Goal: Information Seeking & Learning: Learn about a topic

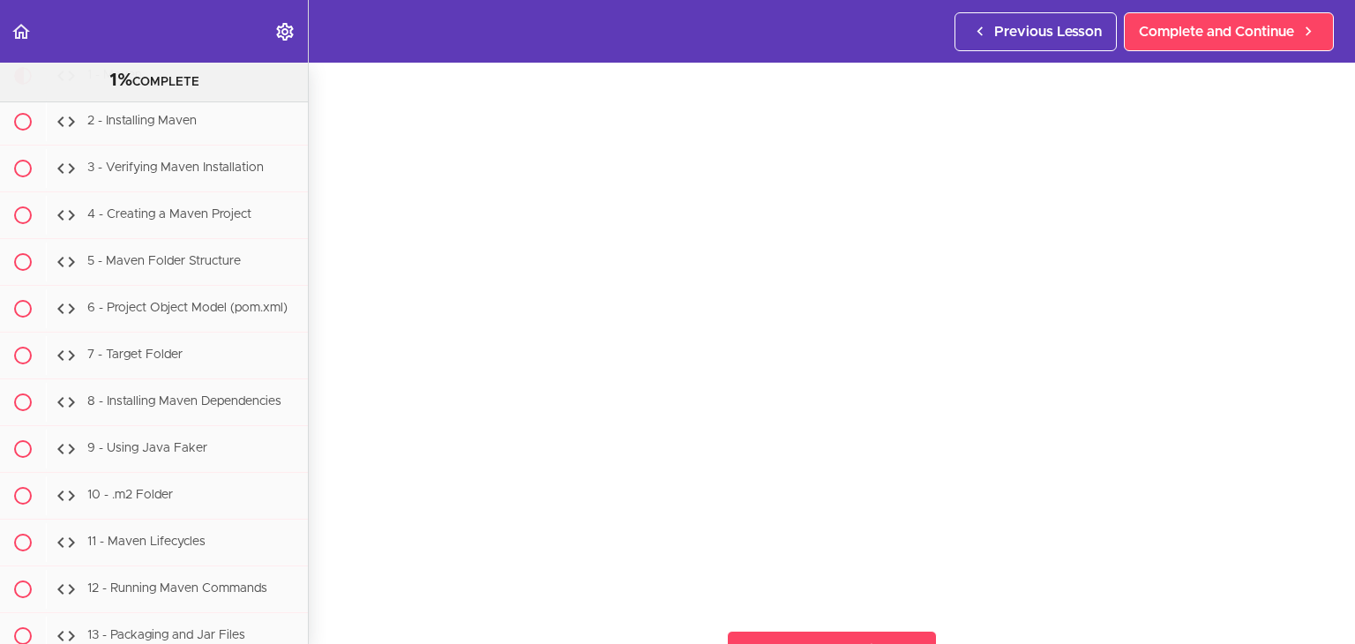
scroll to position [15236, 0]
click at [222, 139] on div "2 - Installing Maven" at bounding box center [177, 119] width 262 height 39
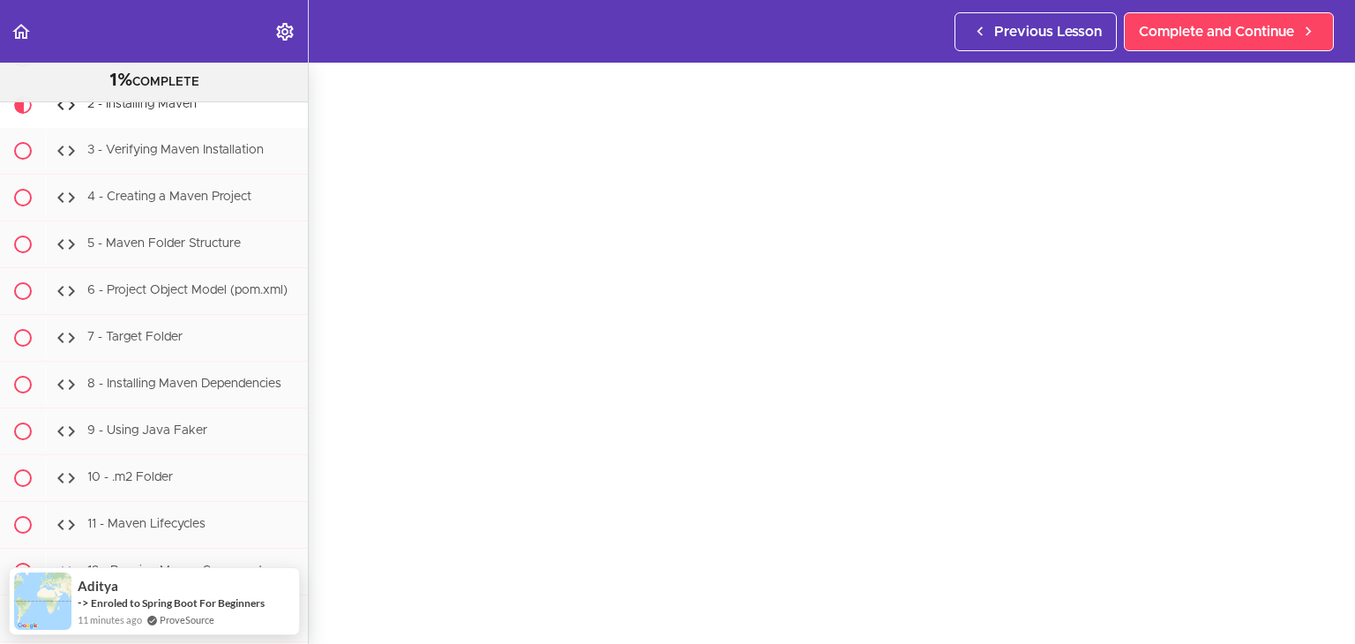
scroll to position [47, 0]
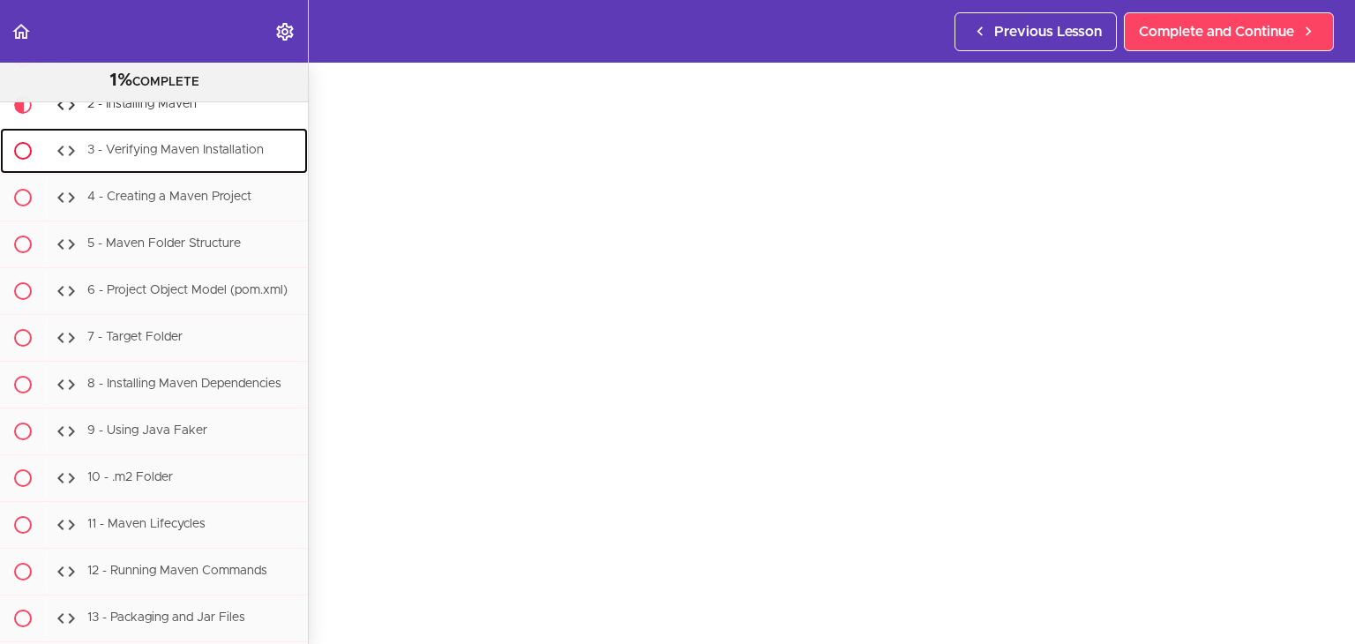
click at [212, 170] on div "3 - Verifying Maven Installation" at bounding box center [177, 150] width 262 height 39
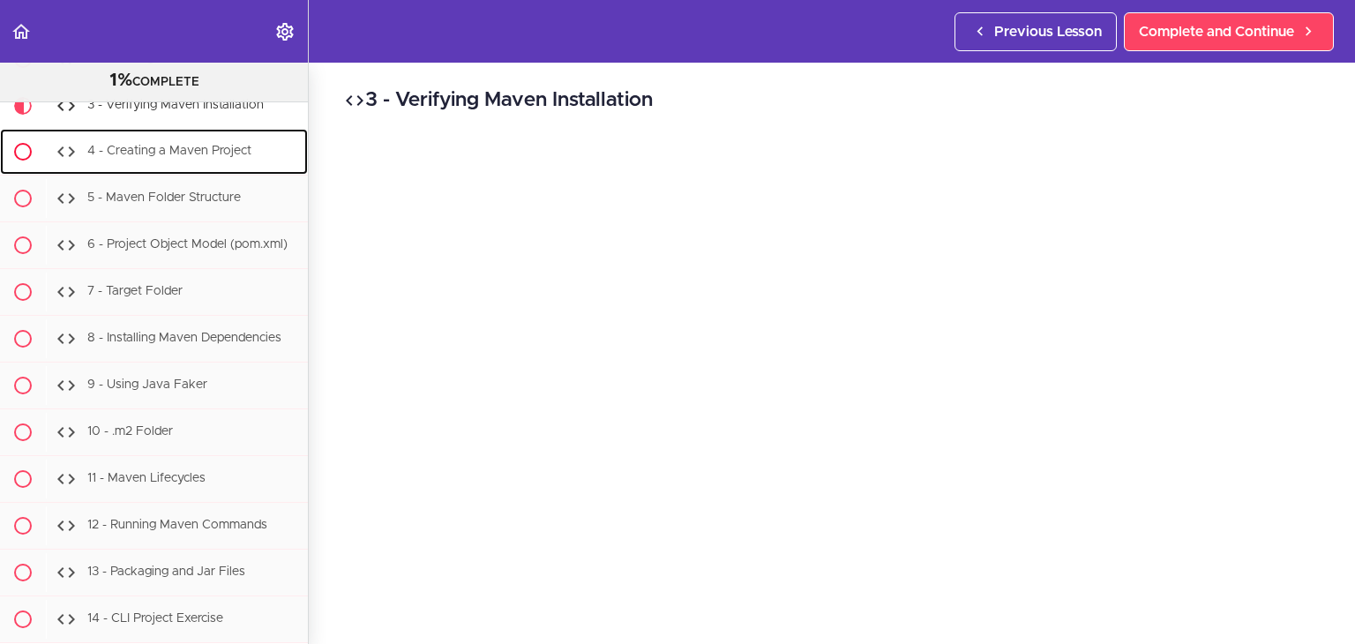
click at [252, 171] on div "4 - Creating a Maven Project" at bounding box center [177, 151] width 262 height 39
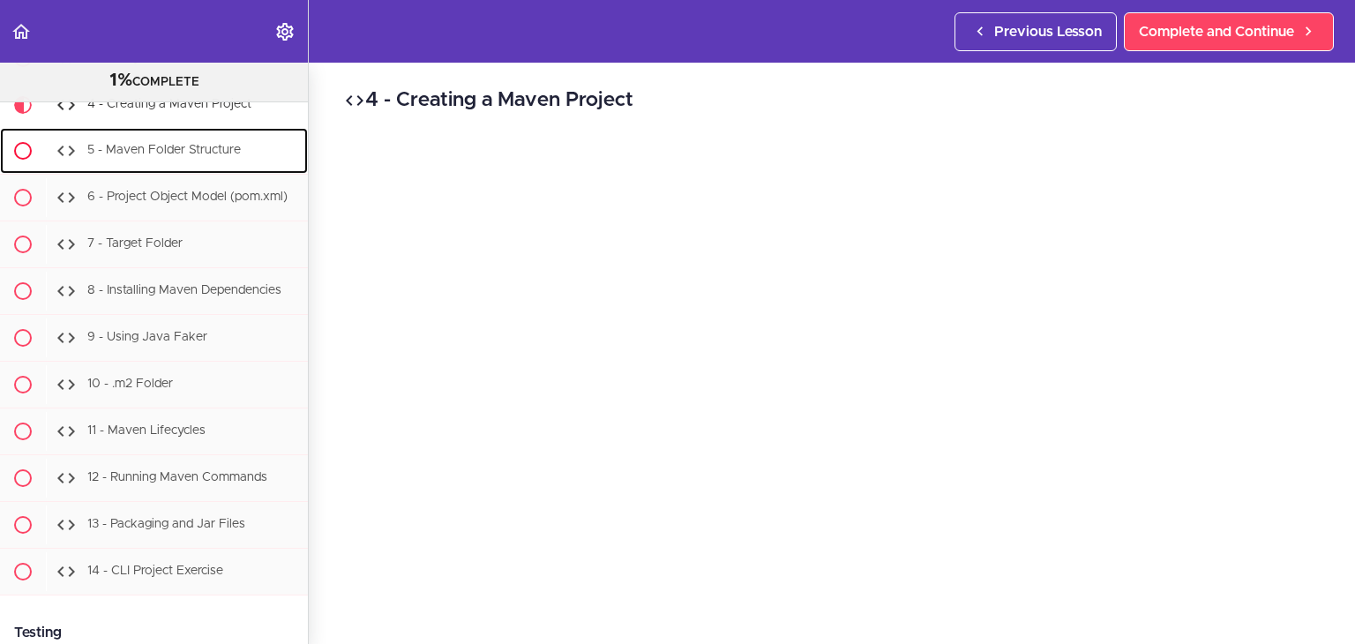
click at [168, 170] on div "5 - Maven Folder Structure" at bounding box center [177, 150] width 262 height 39
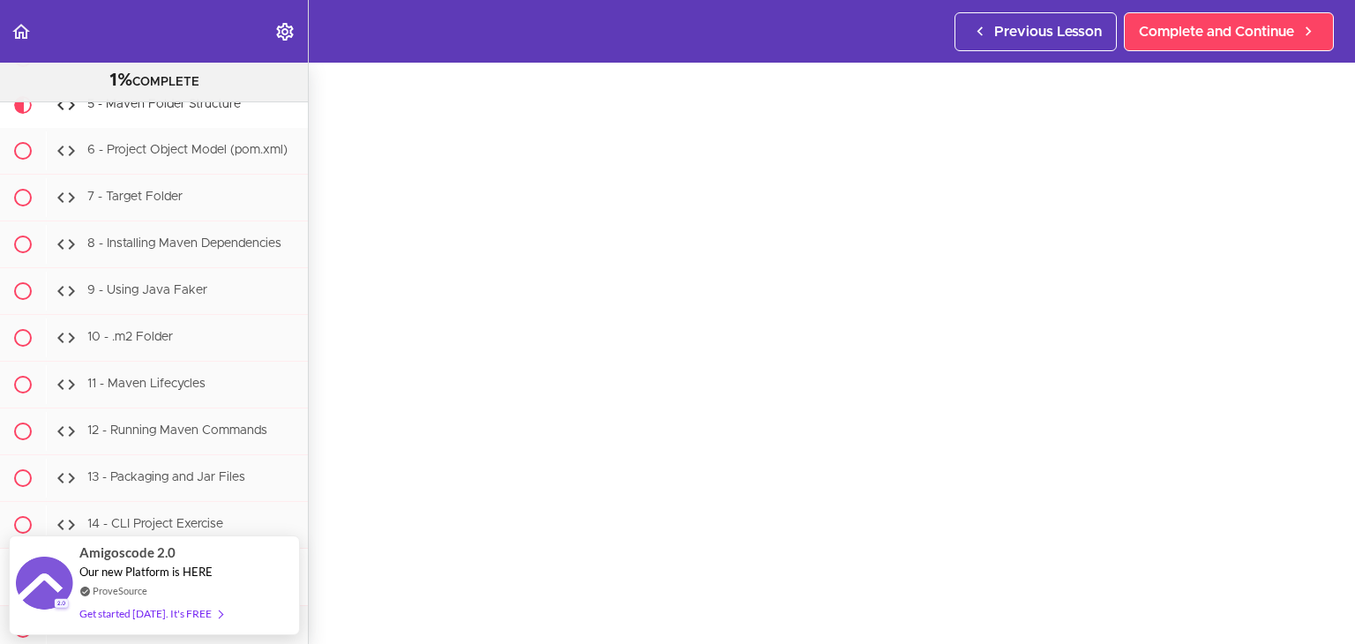
scroll to position [66, 0]
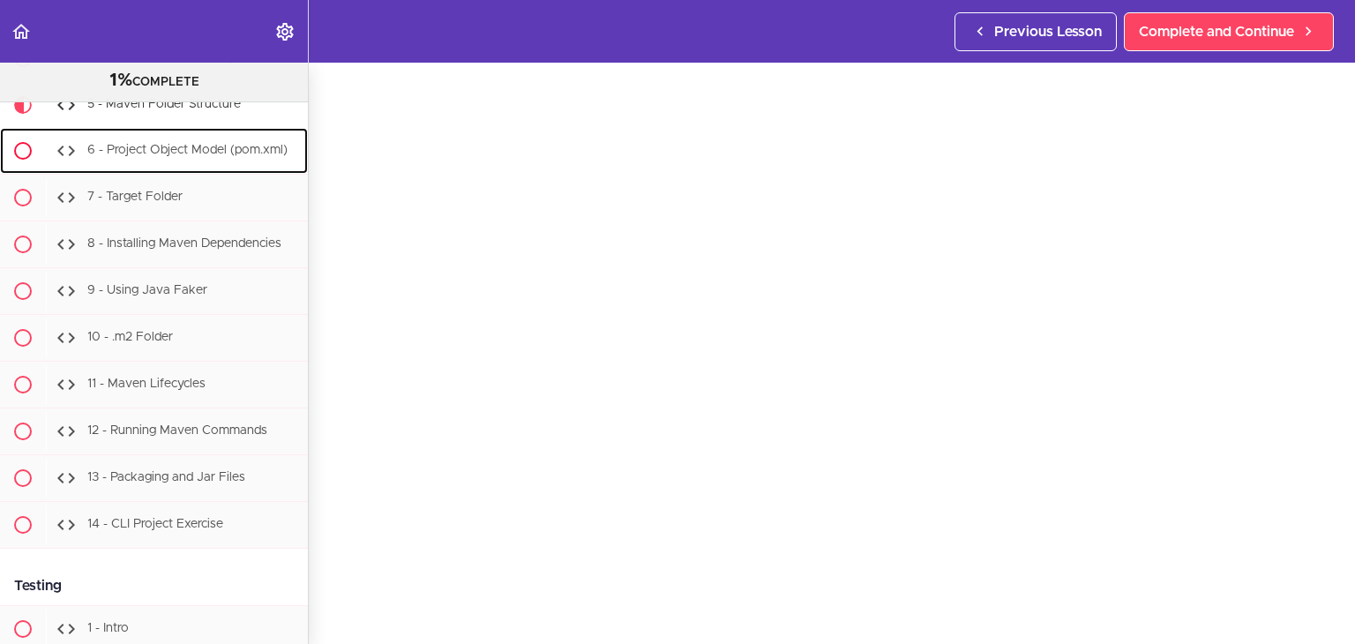
click at [188, 170] on div "6 - Project Object Model (pom.xml)" at bounding box center [177, 150] width 262 height 39
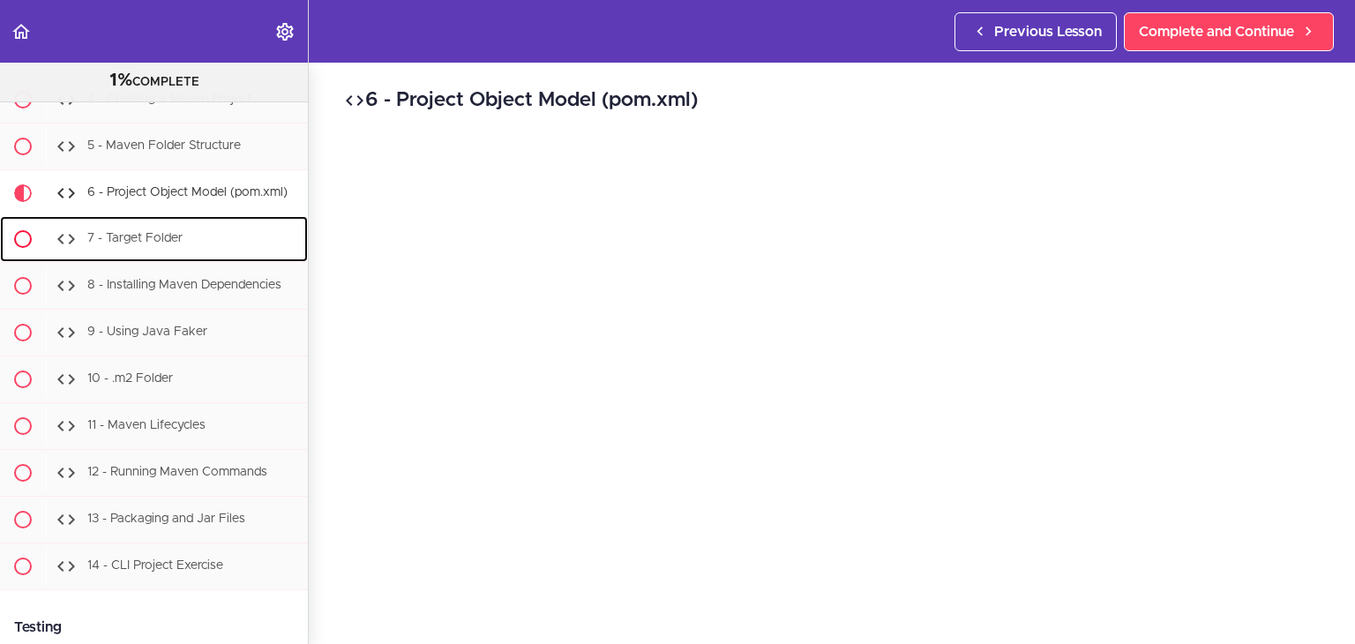
click at [193, 259] on div "7 - Target Folder" at bounding box center [177, 239] width 262 height 39
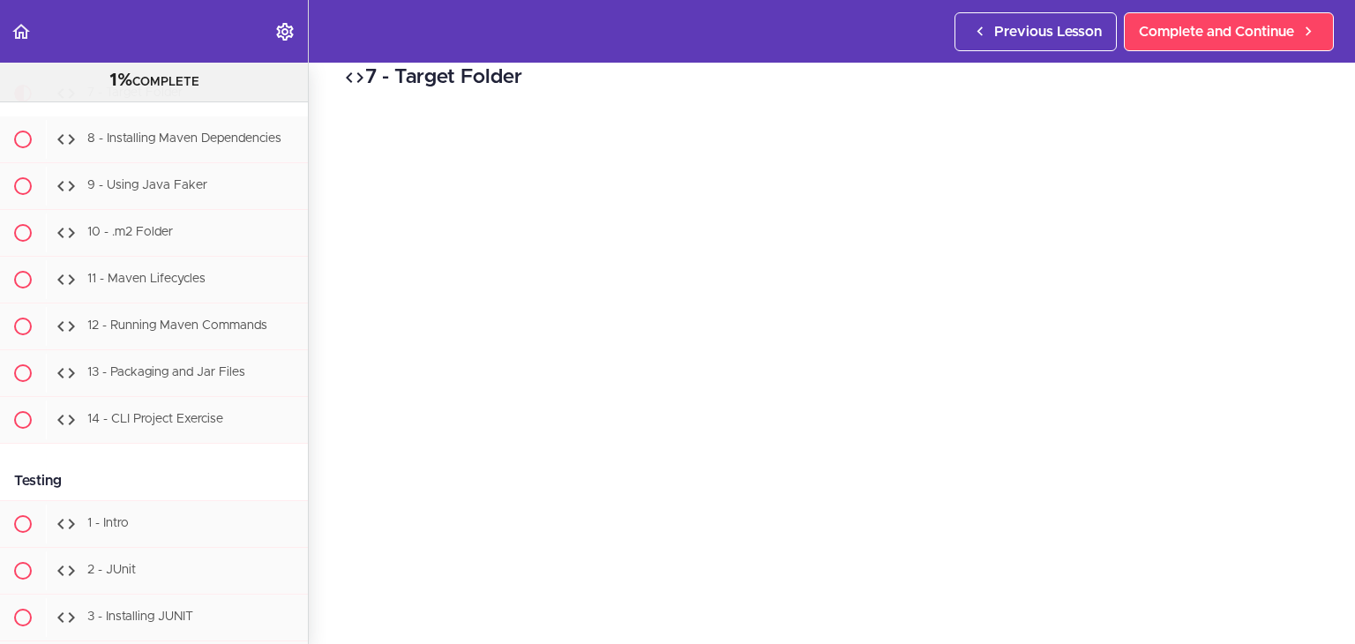
scroll to position [22, 0]
click at [217, 145] on span "8 - Installing Maven Dependencies" at bounding box center [184, 138] width 194 height 12
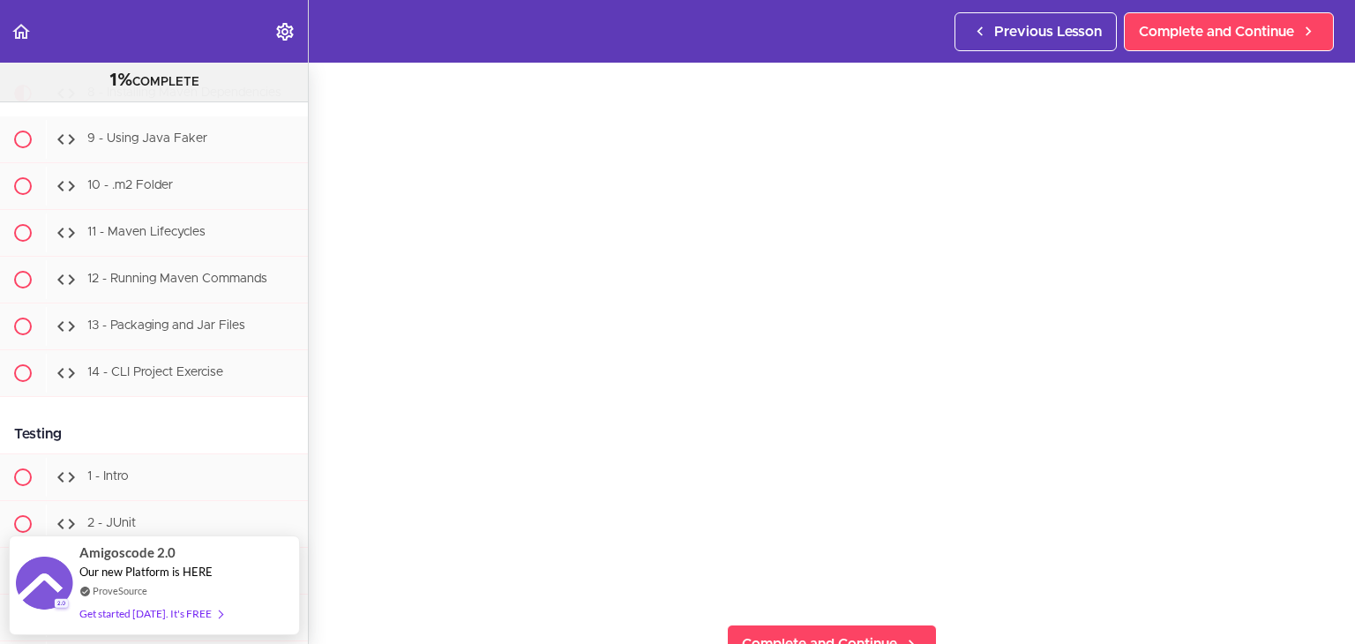
scroll to position [79, 0]
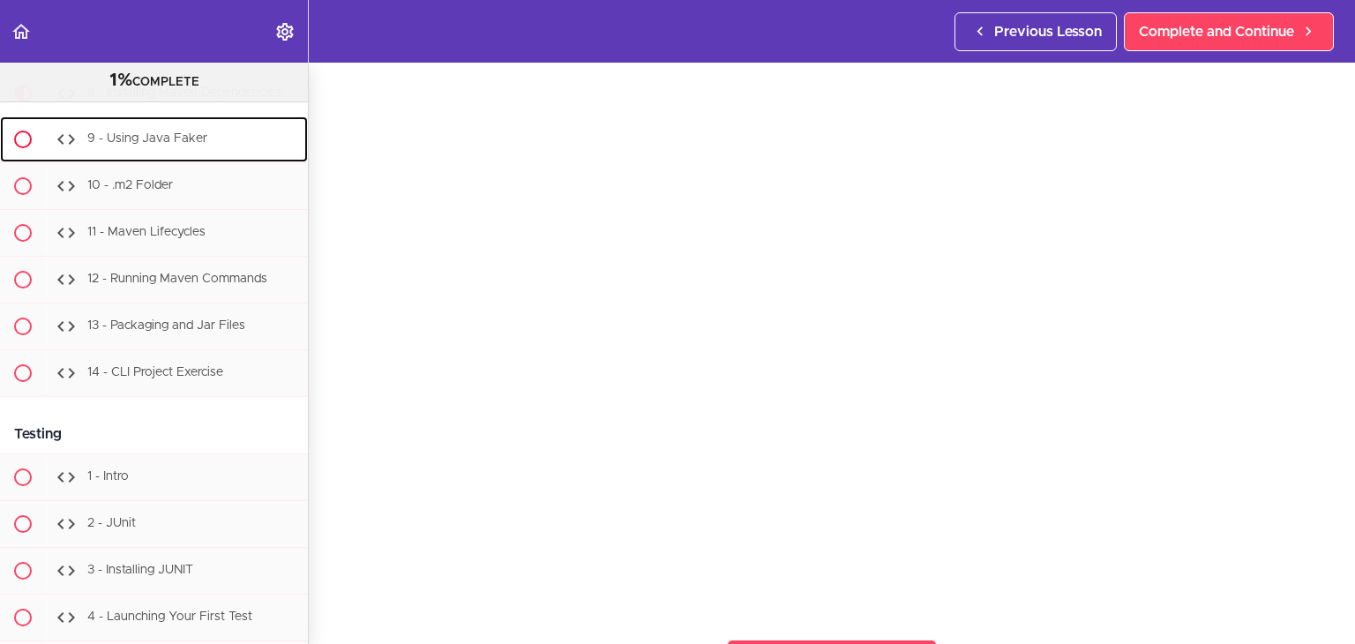
click at [100, 145] on span "9 - Using Java Faker" at bounding box center [147, 138] width 120 height 12
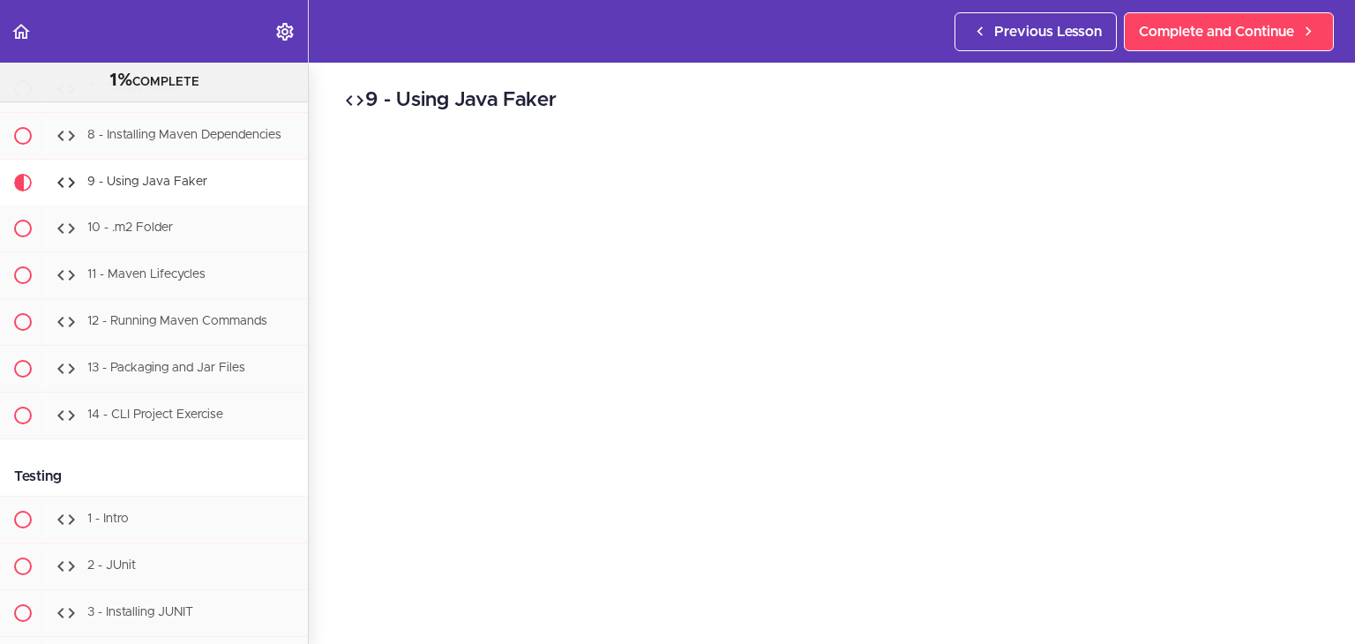
scroll to position [88, 0]
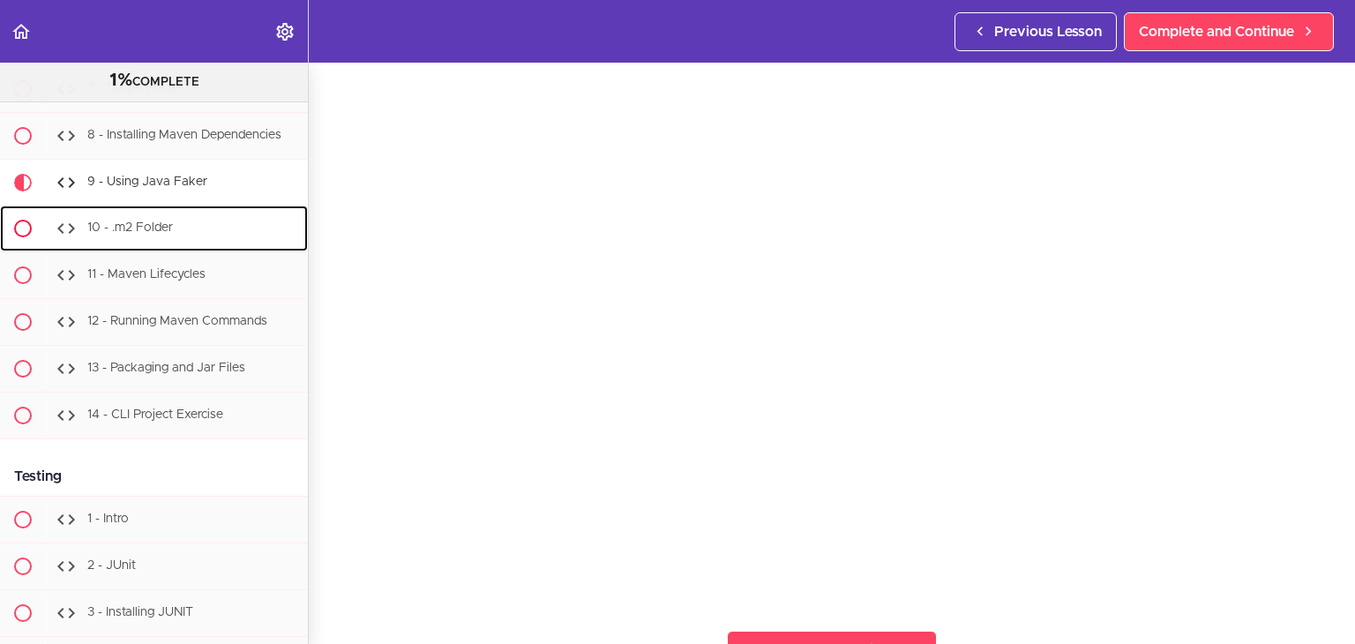
click at [188, 248] on div "10 - .m2 Folder" at bounding box center [177, 228] width 262 height 39
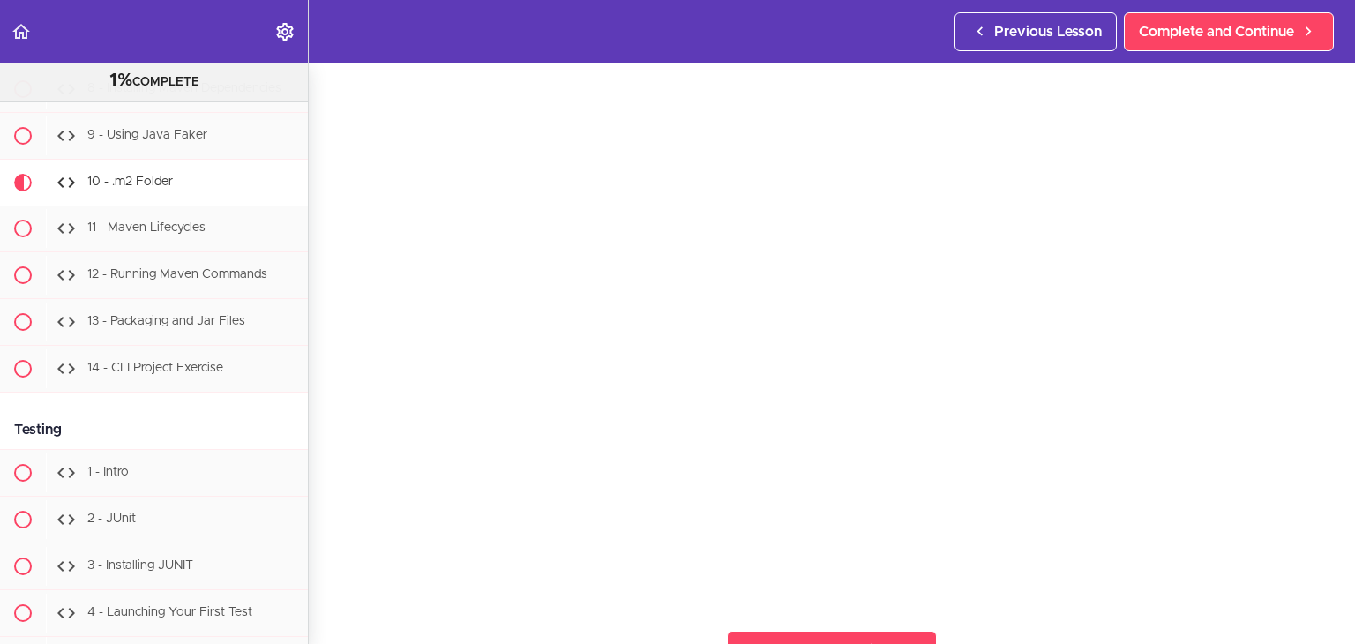
scroll to position [57, 0]
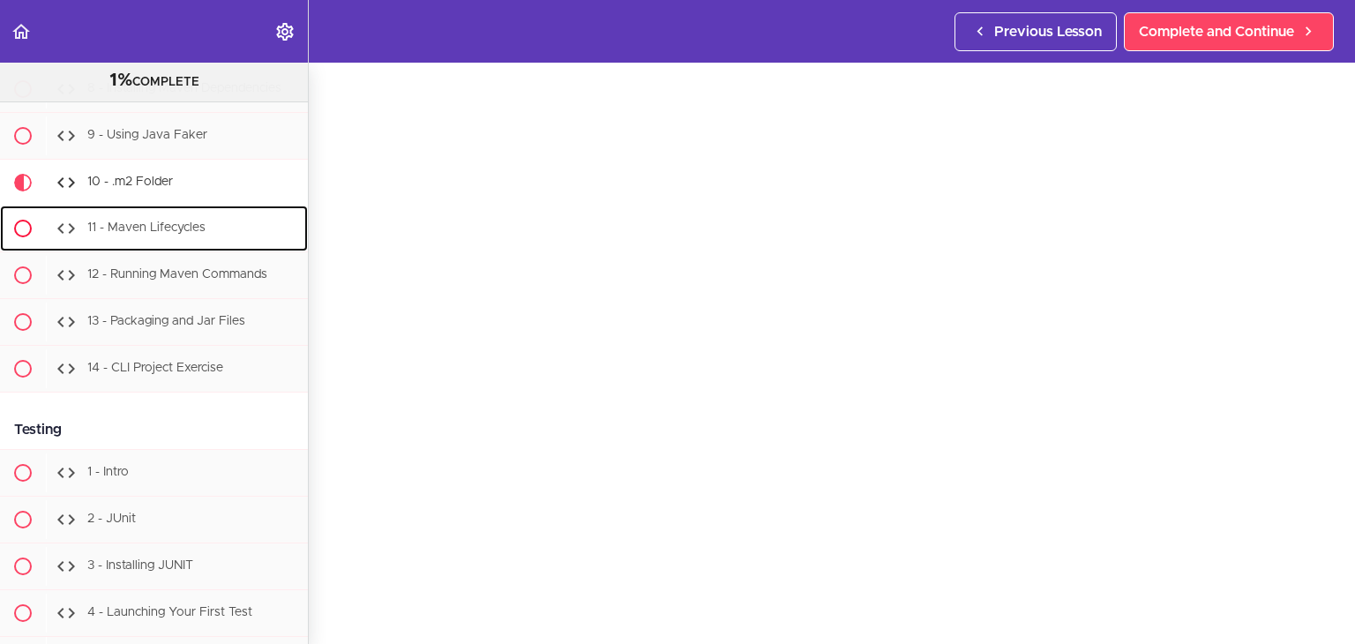
click at [219, 248] on div "11 - Maven Lifecycles" at bounding box center [177, 228] width 262 height 39
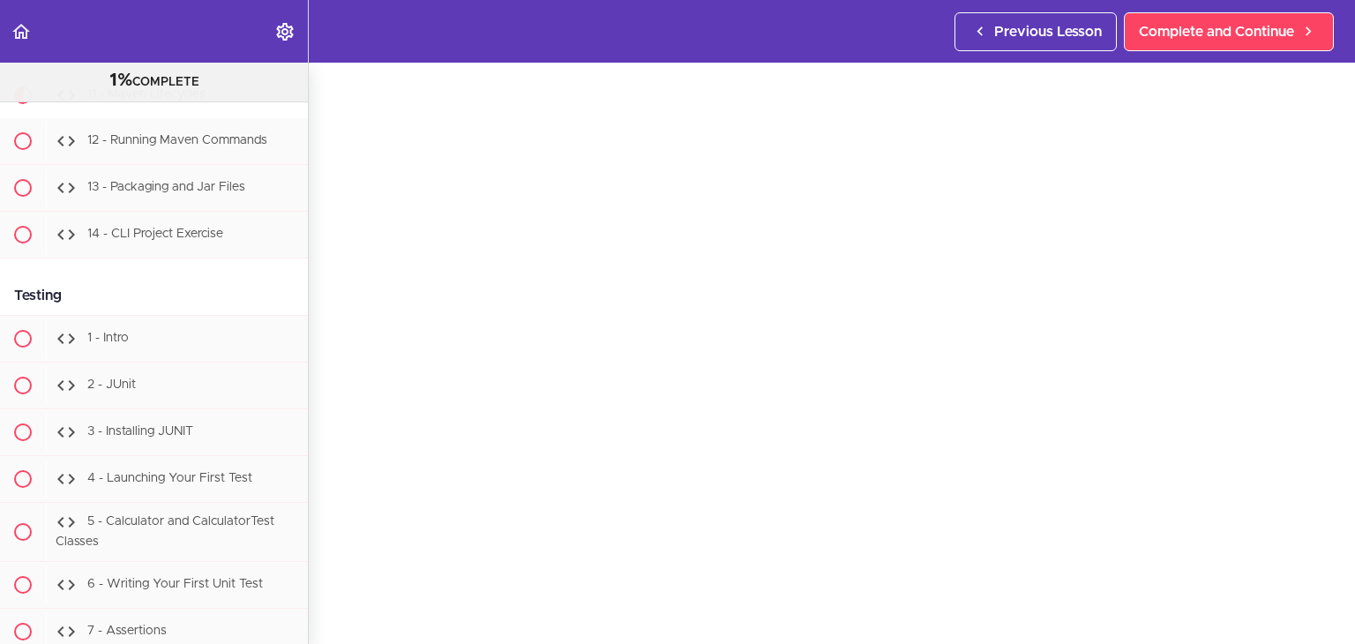
scroll to position [103, 0]
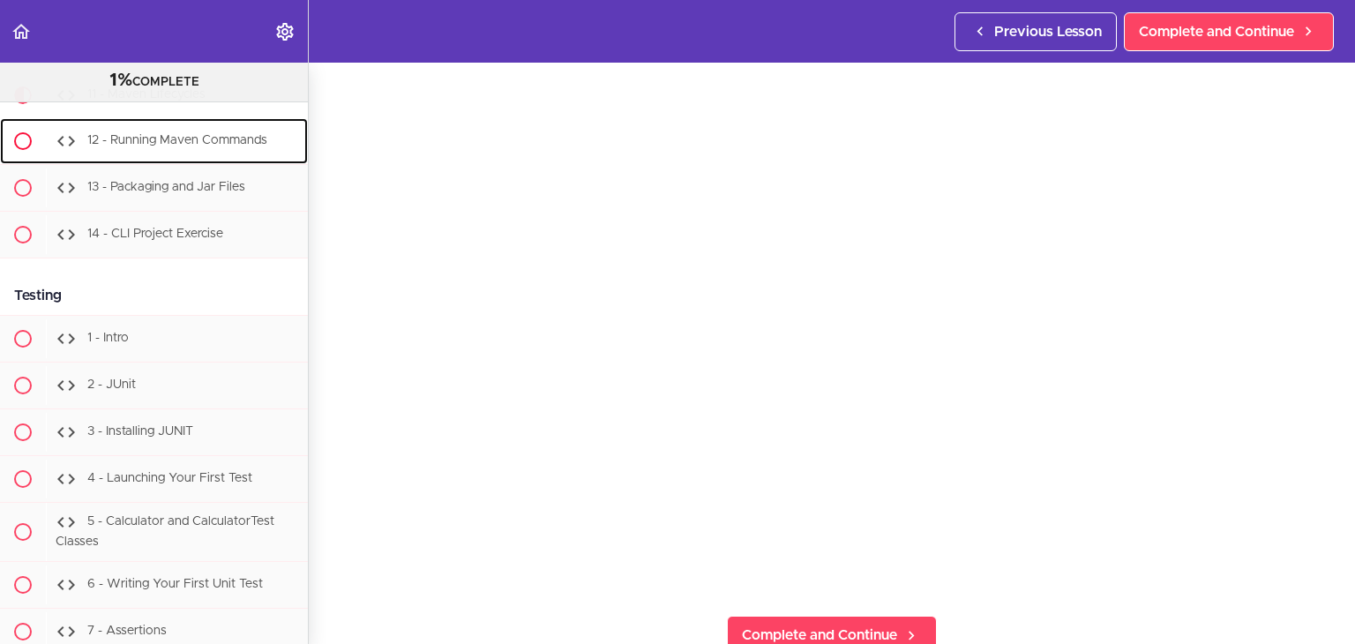
click at [186, 146] on span "12 - Running Maven Commands" at bounding box center [177, 140] width 180 height 12
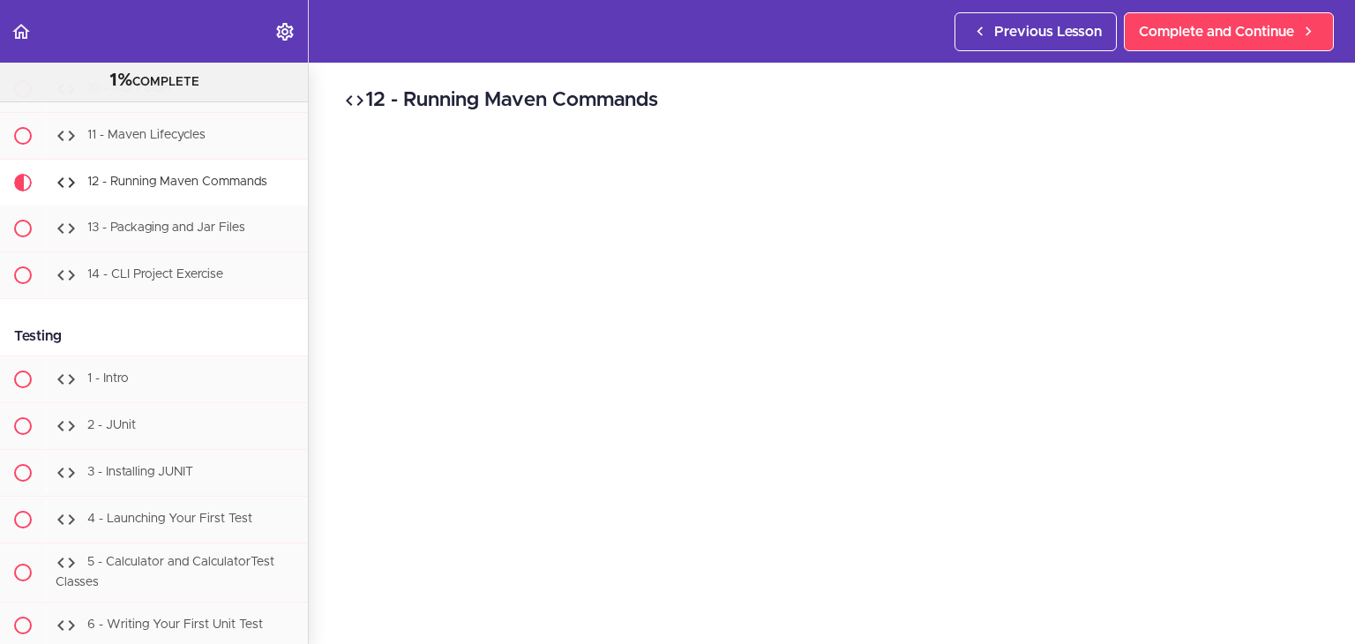
click at [1087, 113] on h2 "12 - Running Maven Commands" at bounding box center [832, 101] width 976 height 30
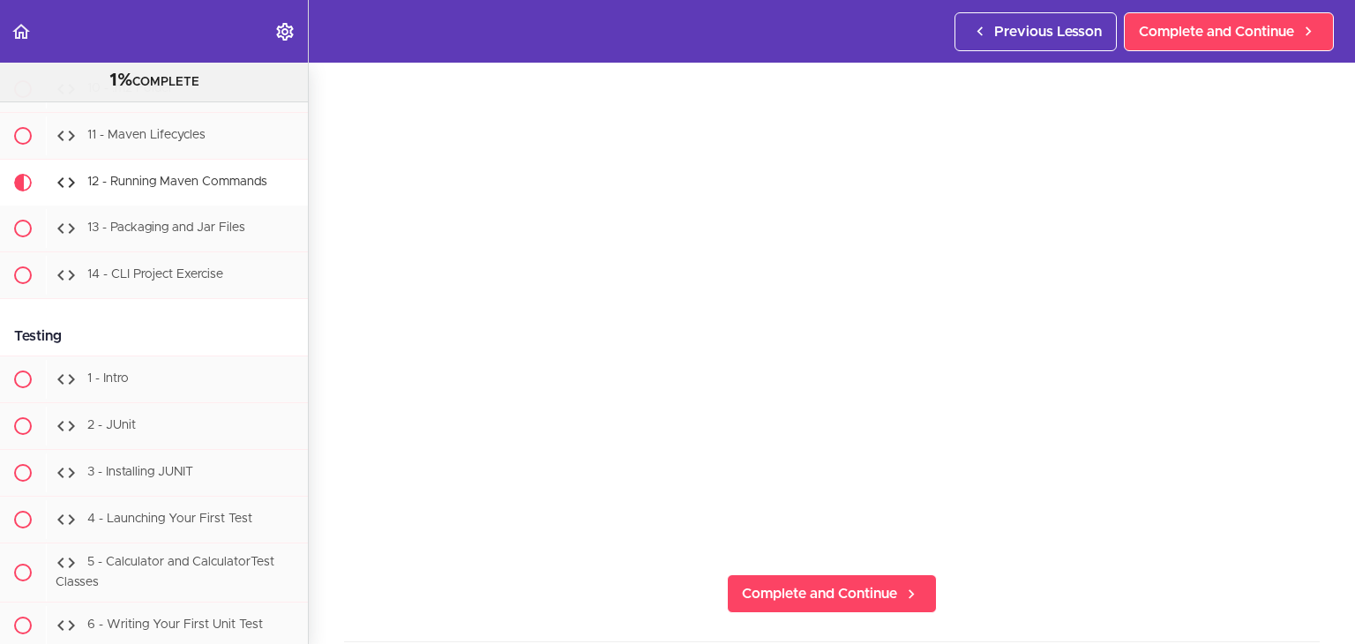
click at [1291, 542] on section "Java Master Class 1% COMPLETE Course Intro 1 - Intro 2 - Practice Practice Prac…" at bounding box center [677, 353] width 1355 height 581
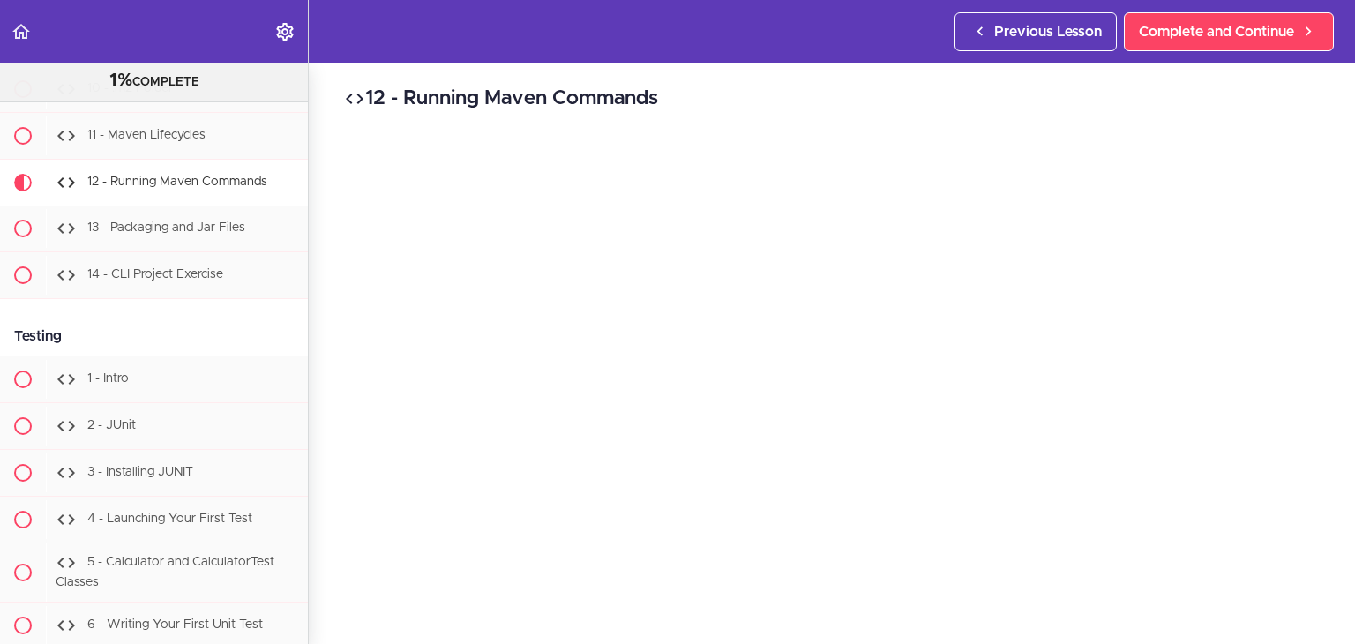
scroll to position [0, 0]
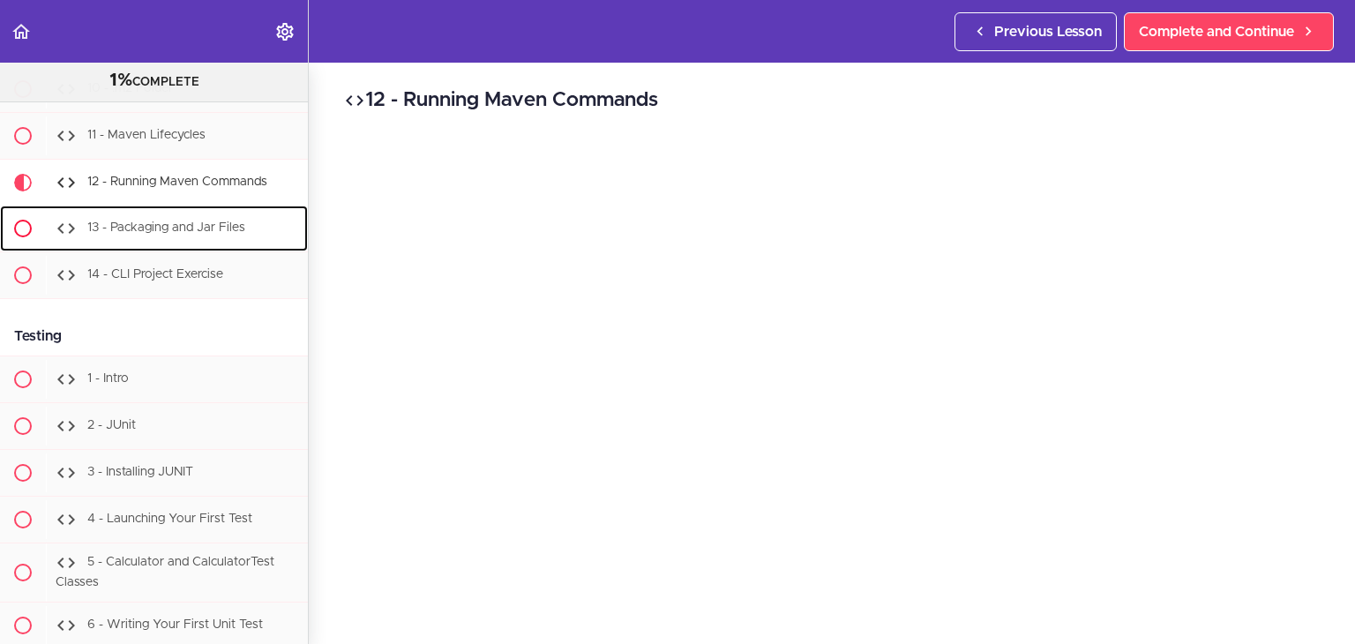
click at [180, 248] on div "13 - Packaging and Jar Files" at bounding box center [177, 228] width 262 height 39
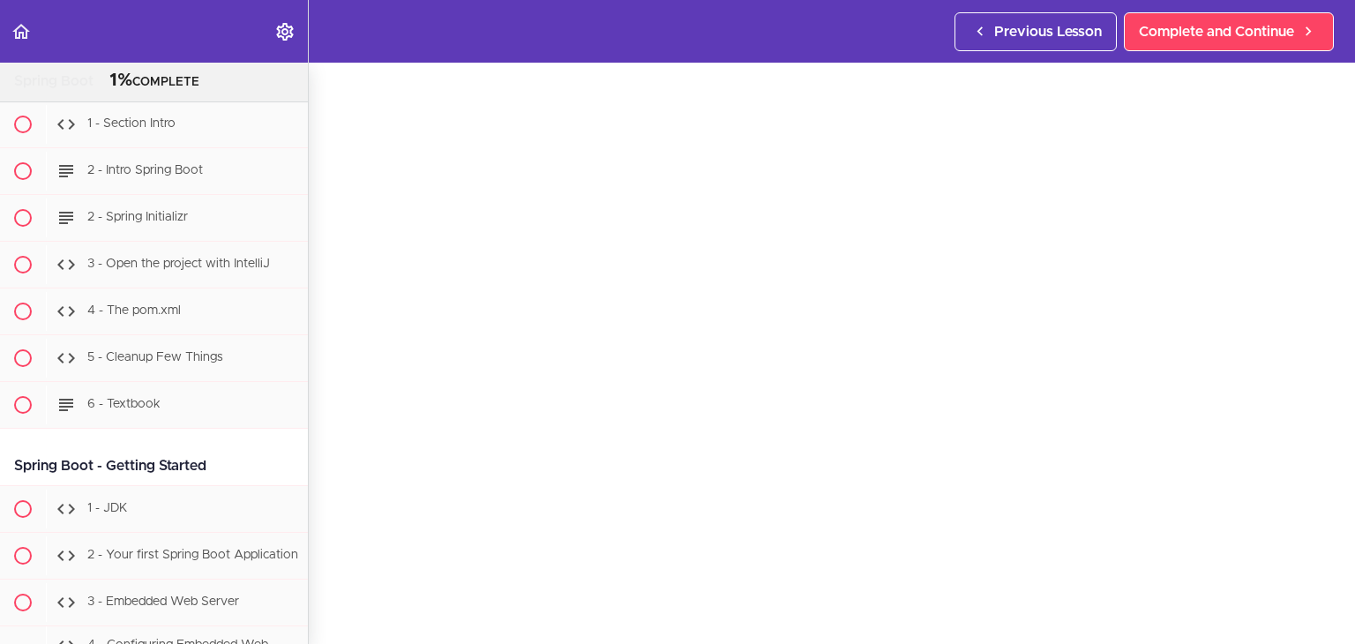
scroll to position [16482, 0]
click at [157, 128] on span "1 - Section Intro" at bounding box center [131, 122] width 88 height 12
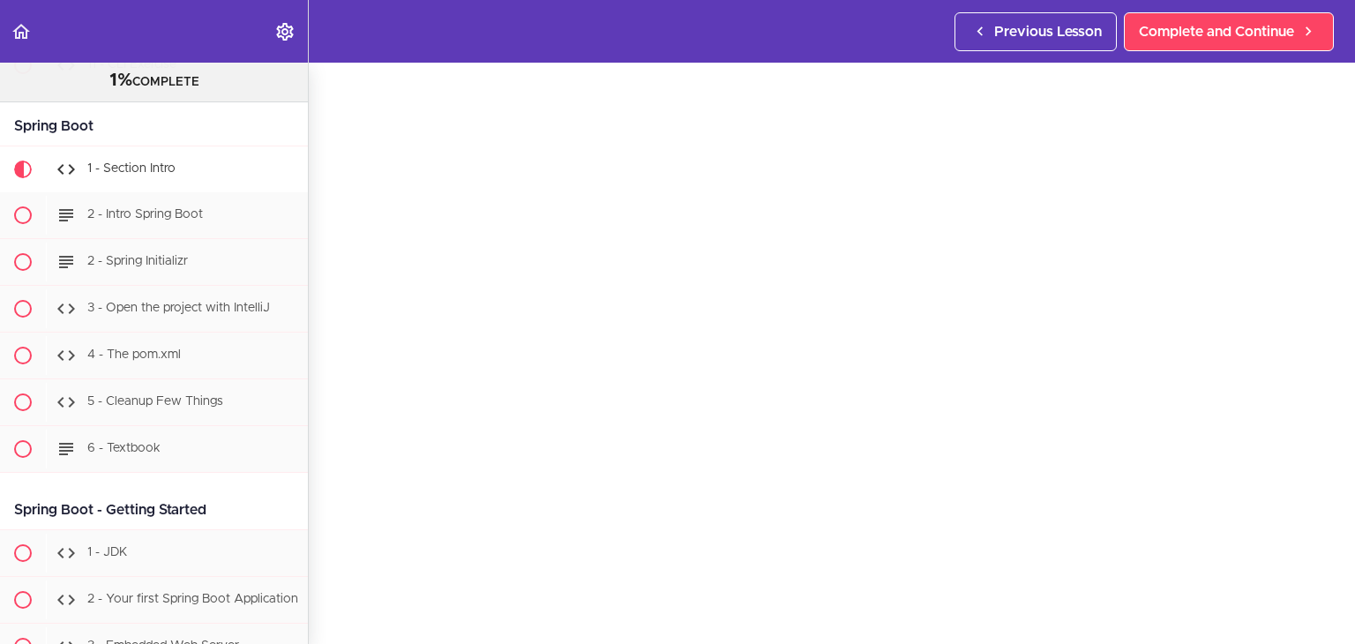
scroll to position [16472, 0]
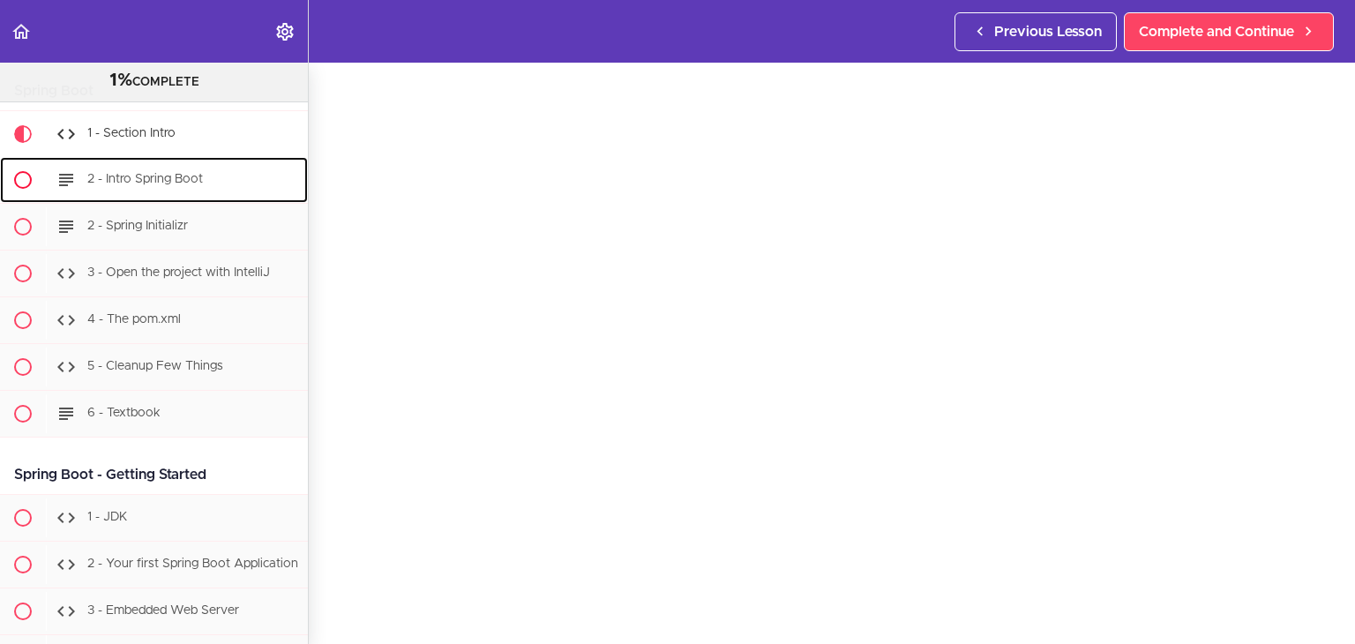
click at [118, 185] on span "2 - Intro Spring Boot" at bounding box center [145, 179] width 116 height 12
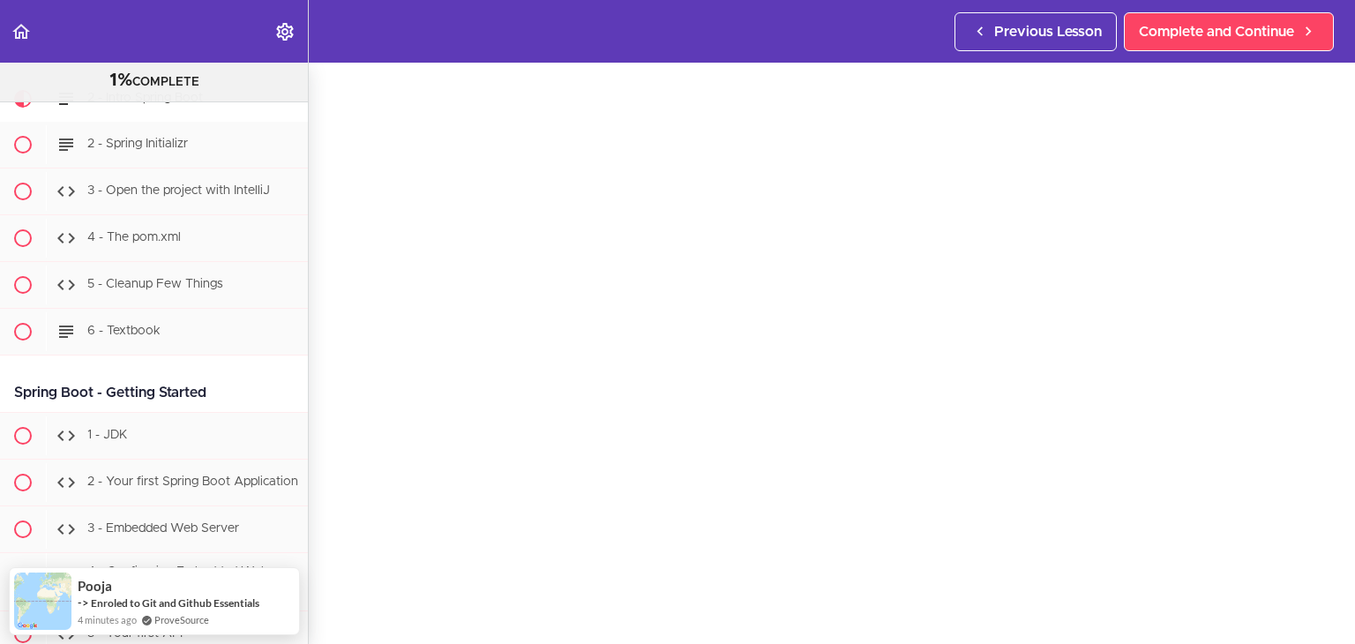
scroll to position [74, 0]
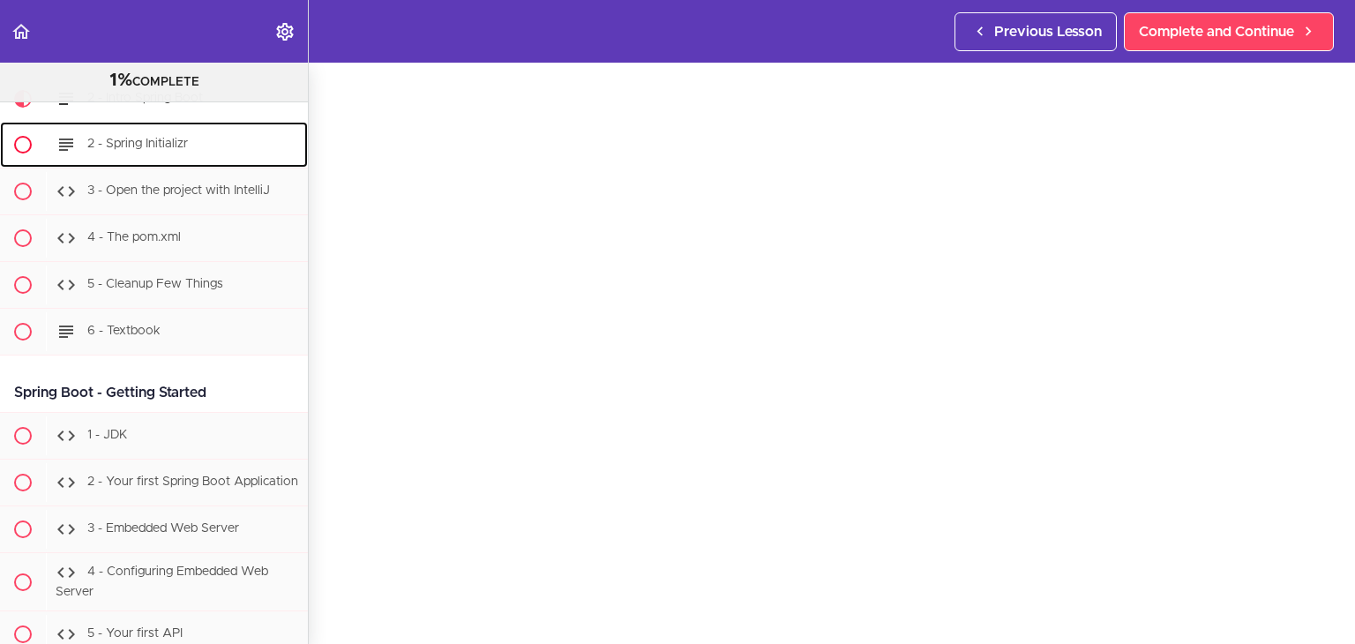
click at [236, 164] on div "2 - Spring Initializr" at bounding box center [177, 144] width 262 height 39
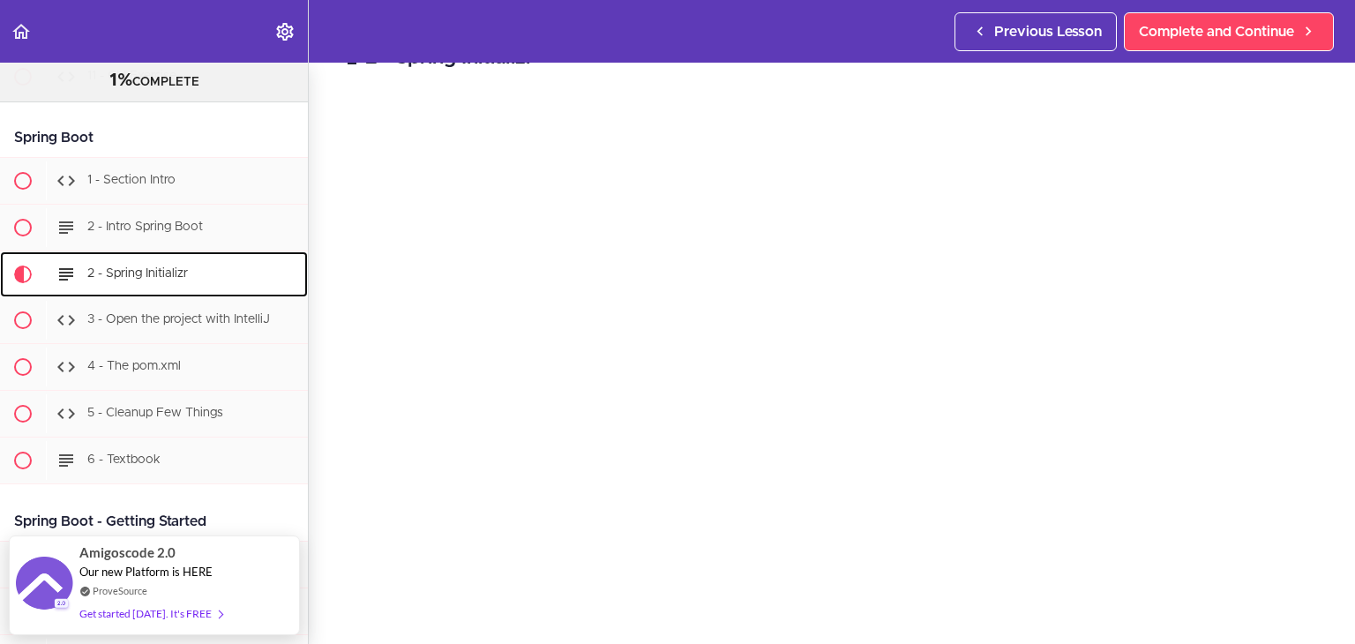
scroll to position [49, 0]
